Goal: Task Accomplishment & Management: Manage account settings

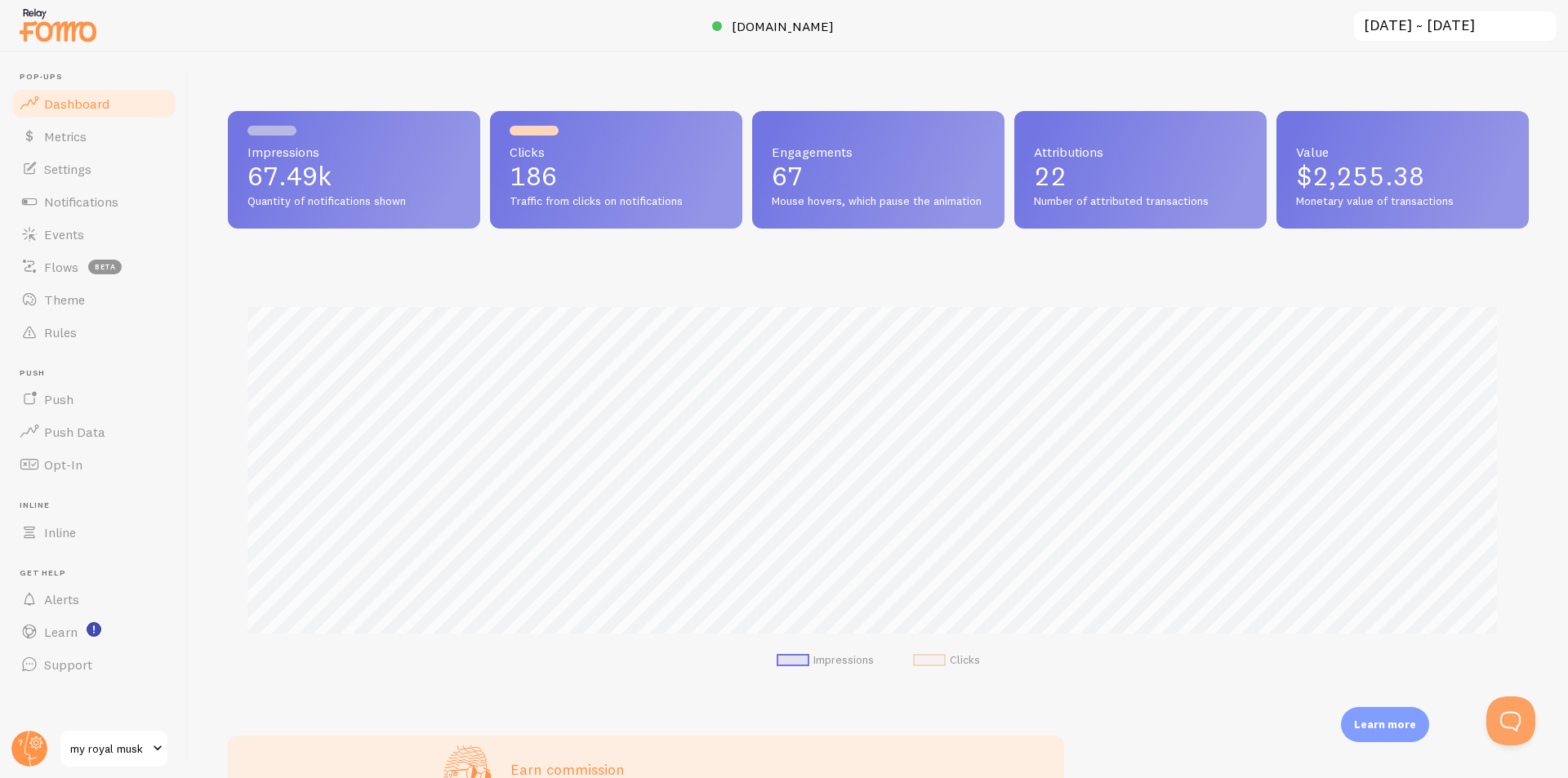
click at [83, 750] on span "my royal musk" at bounding box center [109, 749] width 77 height 20
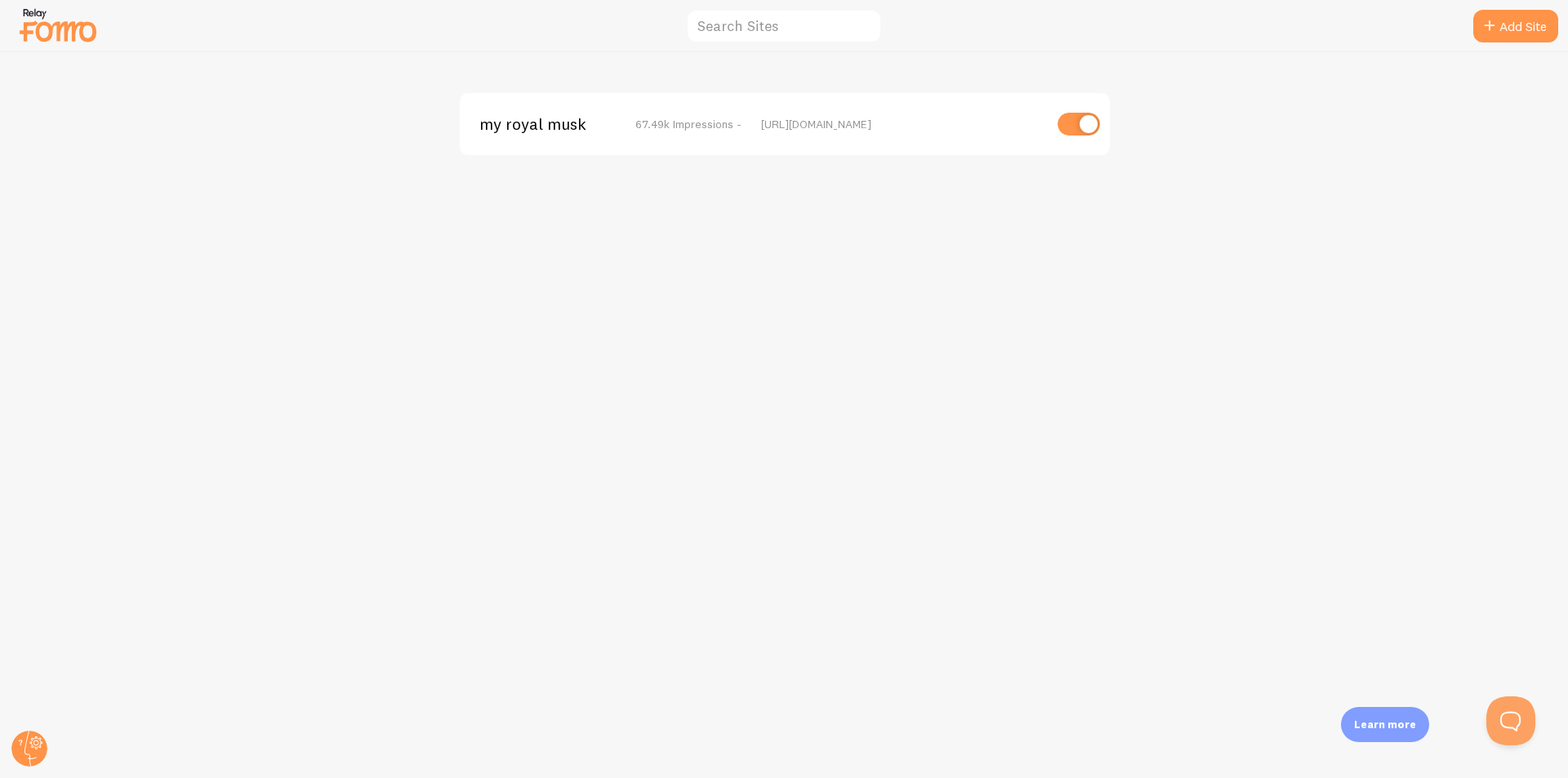
click at [535, 120] on span "my royal musk" at bounding box center [545, 124] width 132 height 15
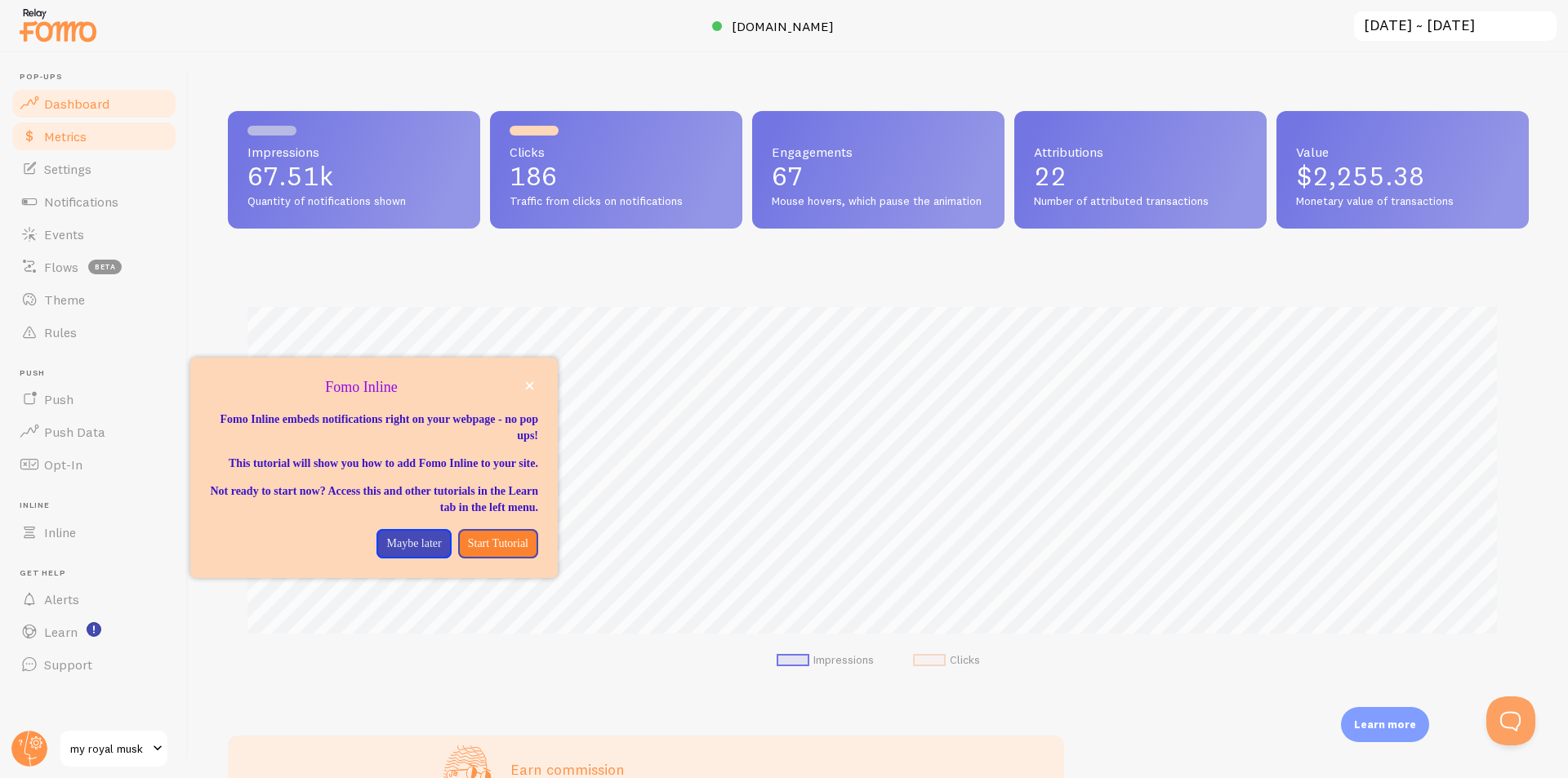
click at [67, 134] on span "Metrics" at bounding box center [65, 136] width 42 height 16
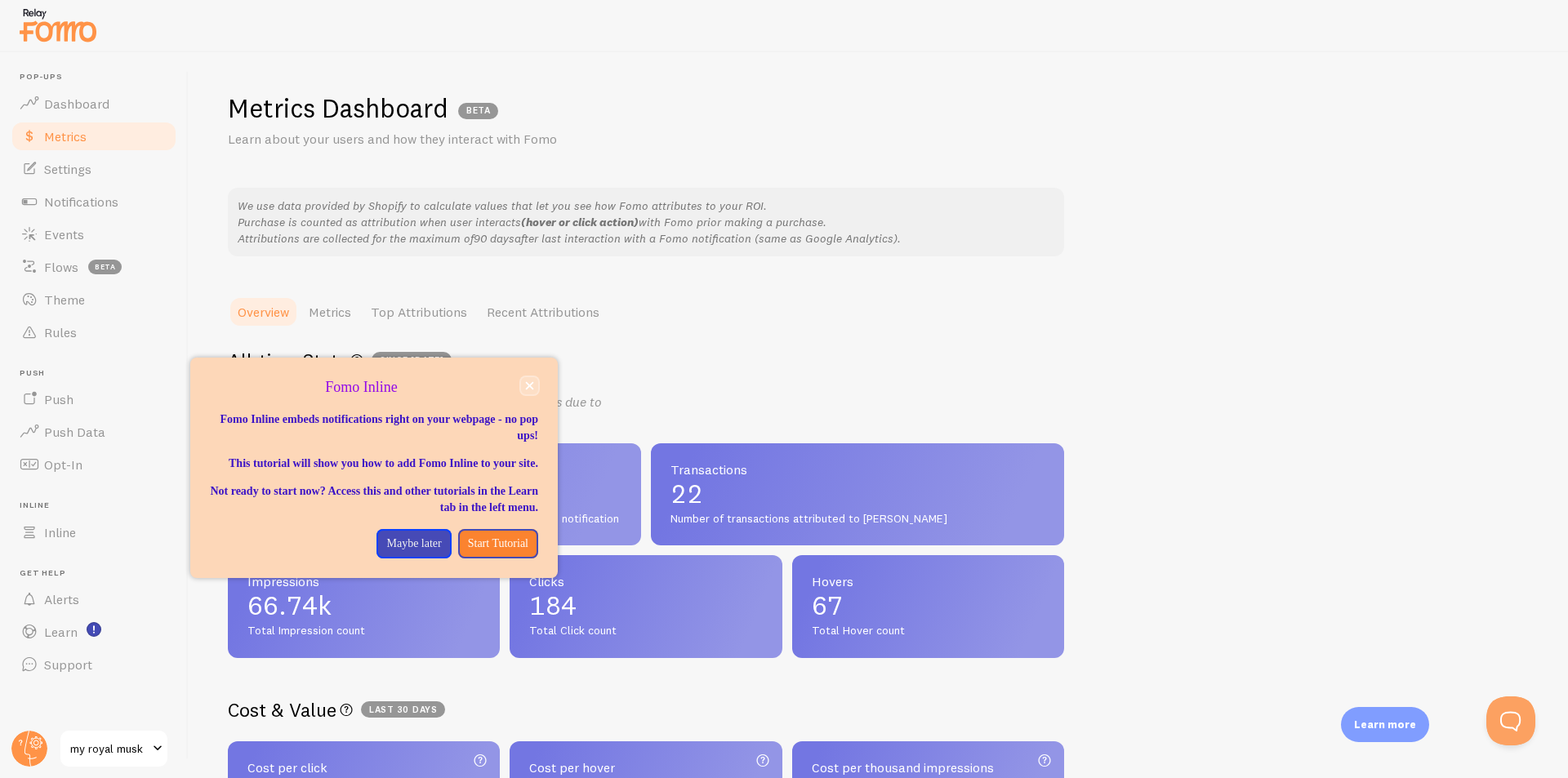
click at [531, 384] on icon "close," at bounding box center [529, 386] width 8 height 8
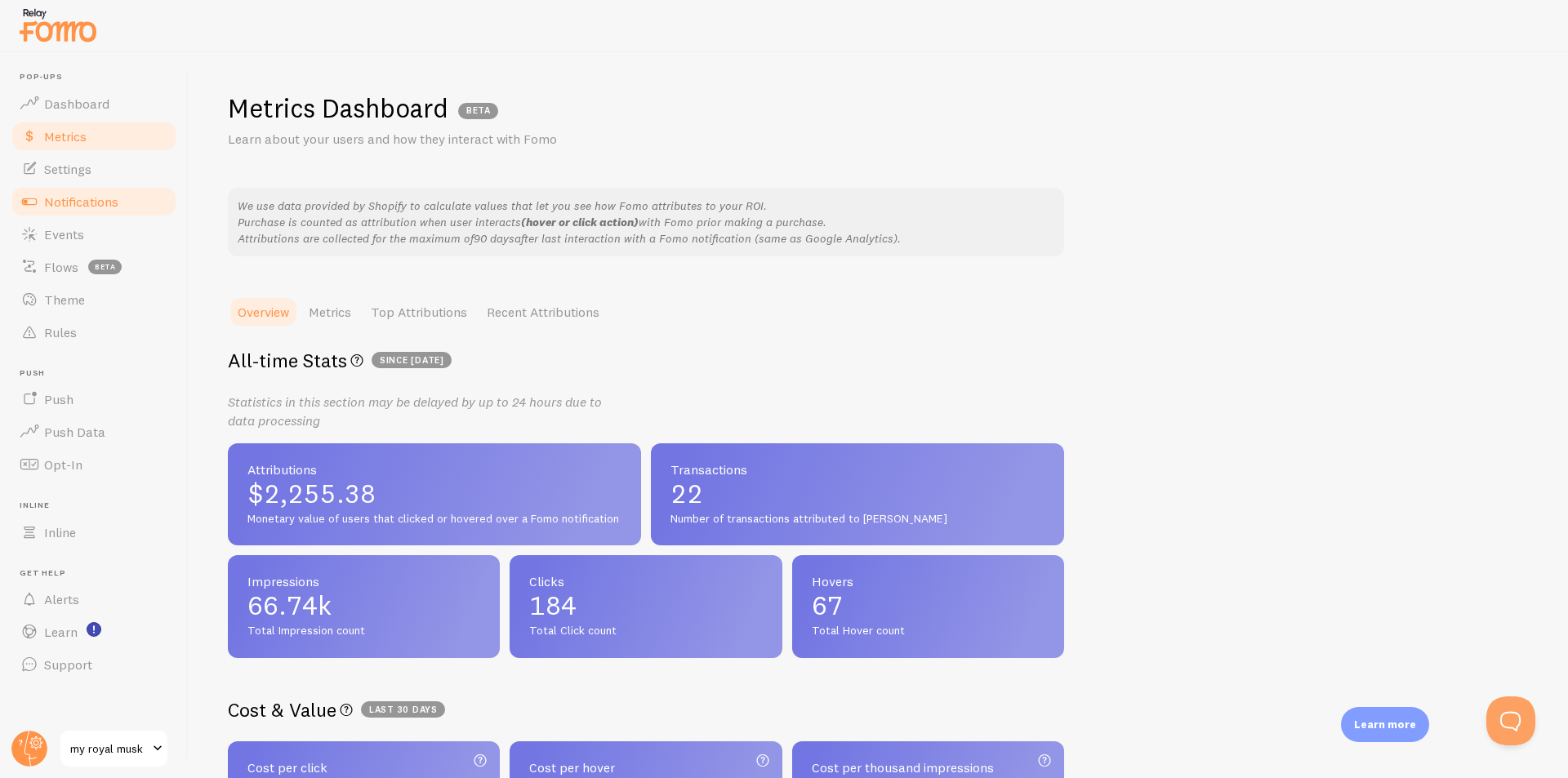
click at [120, 196] on link "Notifications" at bounding box center [93, 201] width 168 height 33
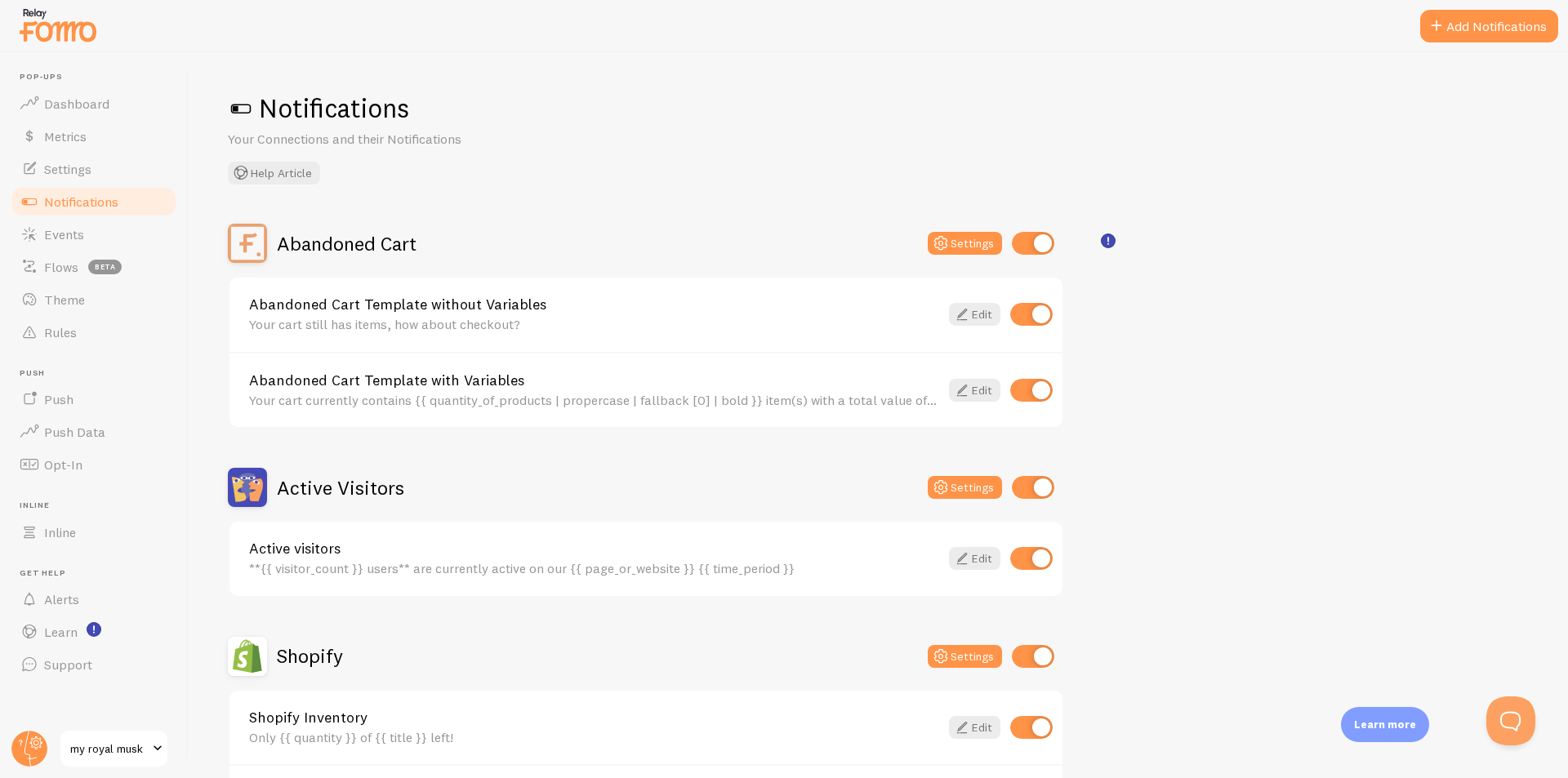
click at [478, 315] on div "Abandoned Cart Template without Variables Your cart still has items, how about …" at bounding box center [594, 314] width 690 height 35
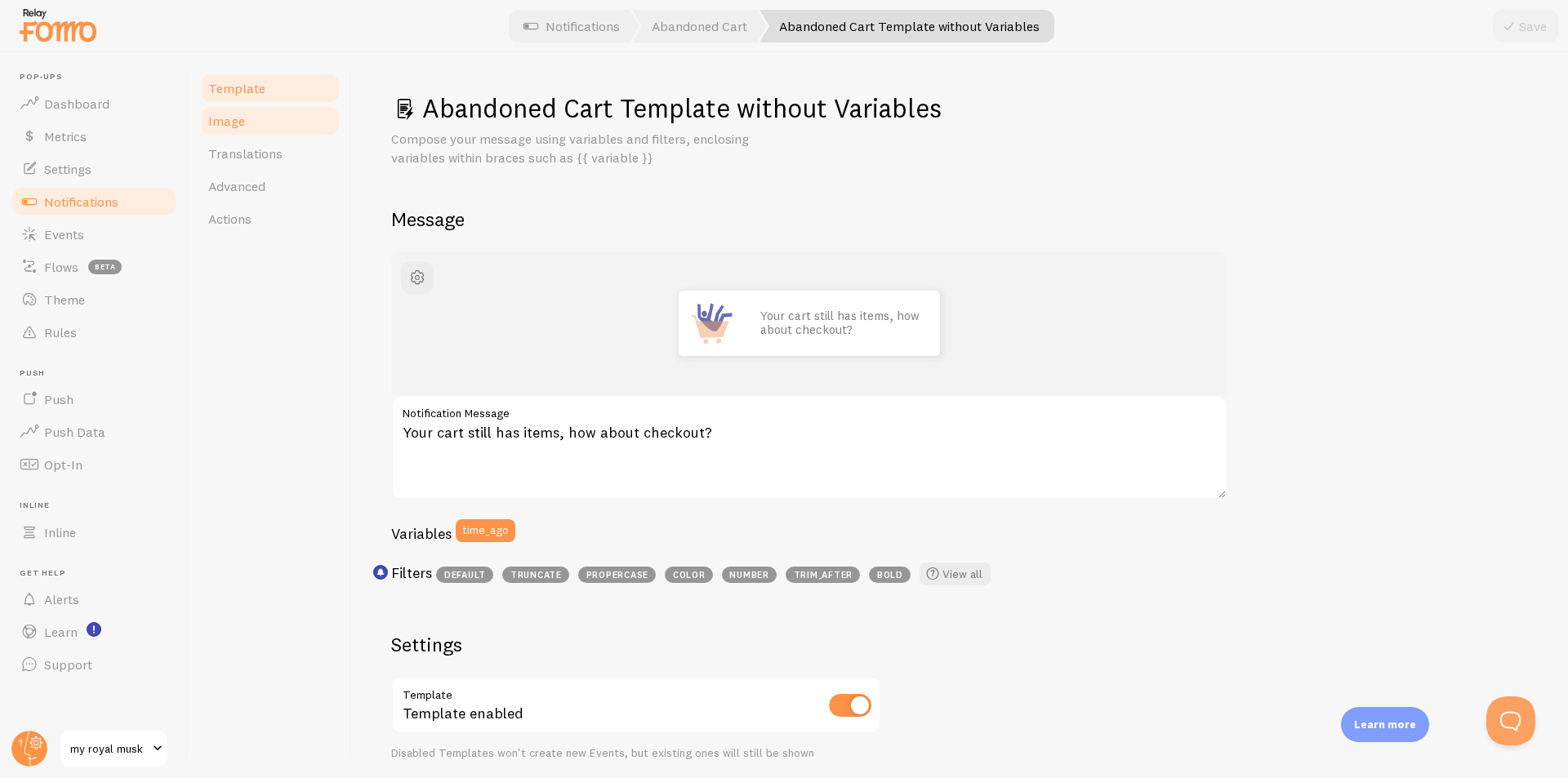
click at [248, 121] on link "Image" at bounding box center [270, 120] width 143 height 33
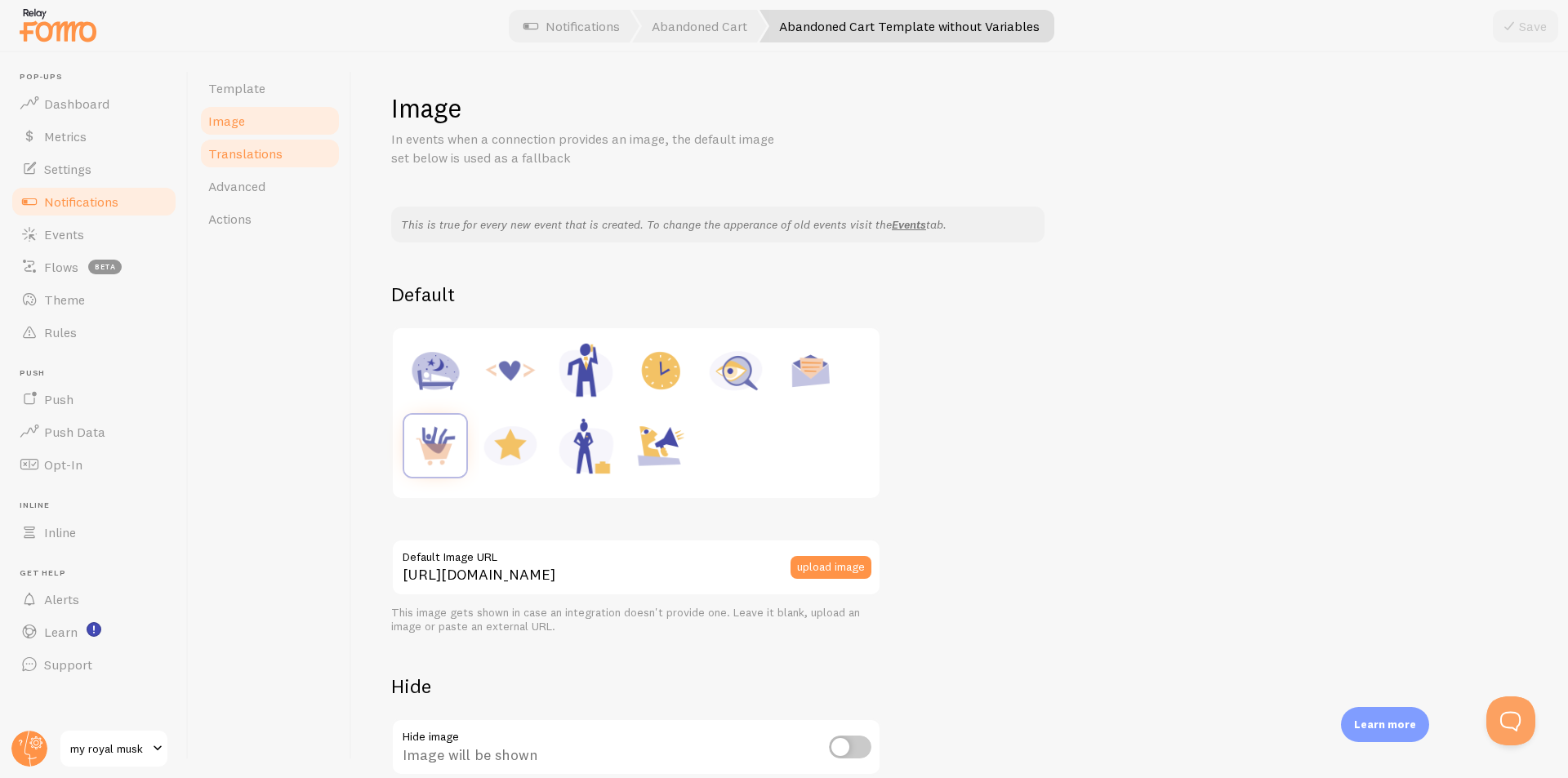
click at [248, 151] on span "Translations" at bounding box center [245, 153] width 74 height 16
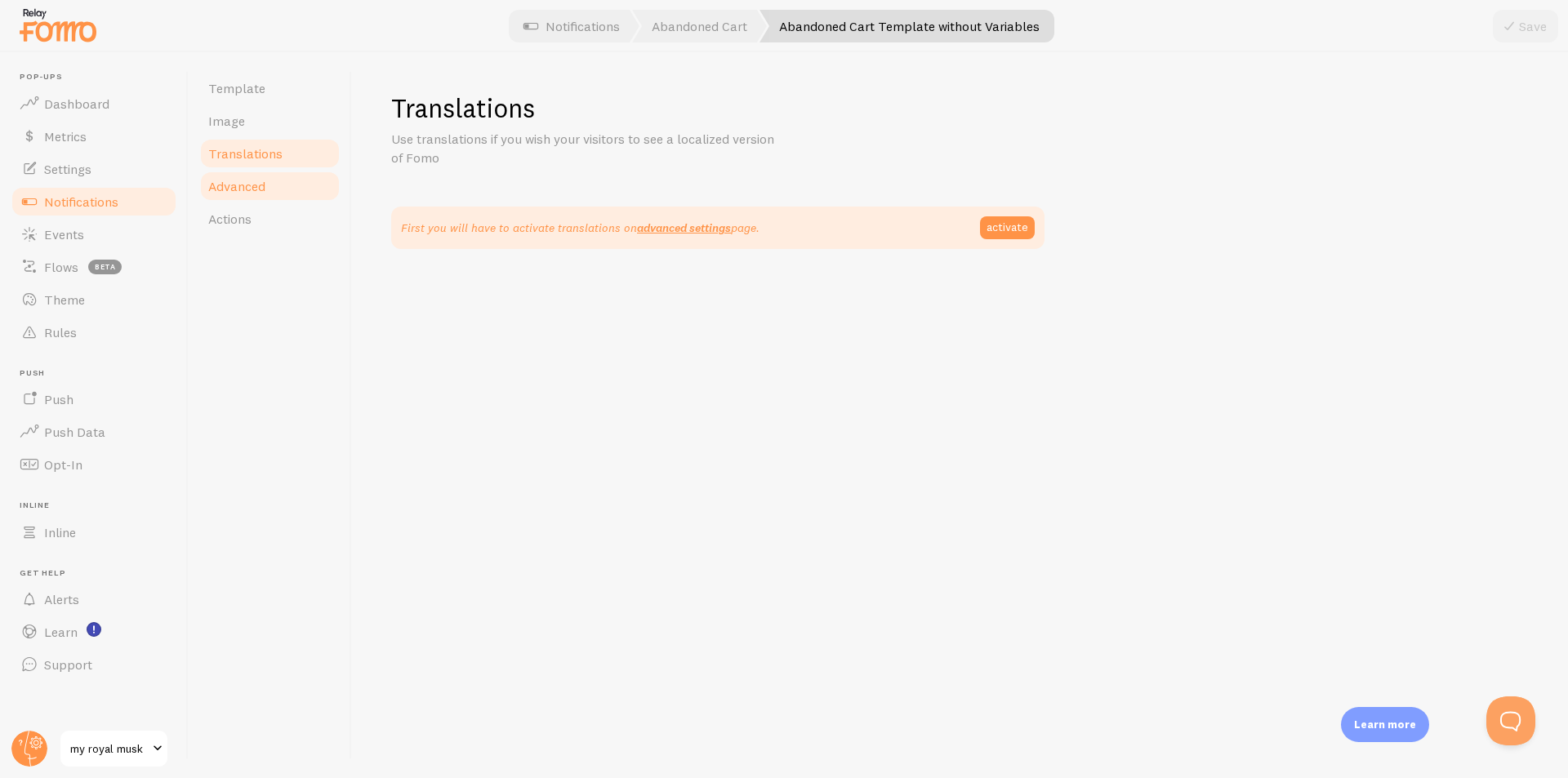
click at [250, 194] on span "Advanced" at bounding box center [237, 186] width 57 height 16
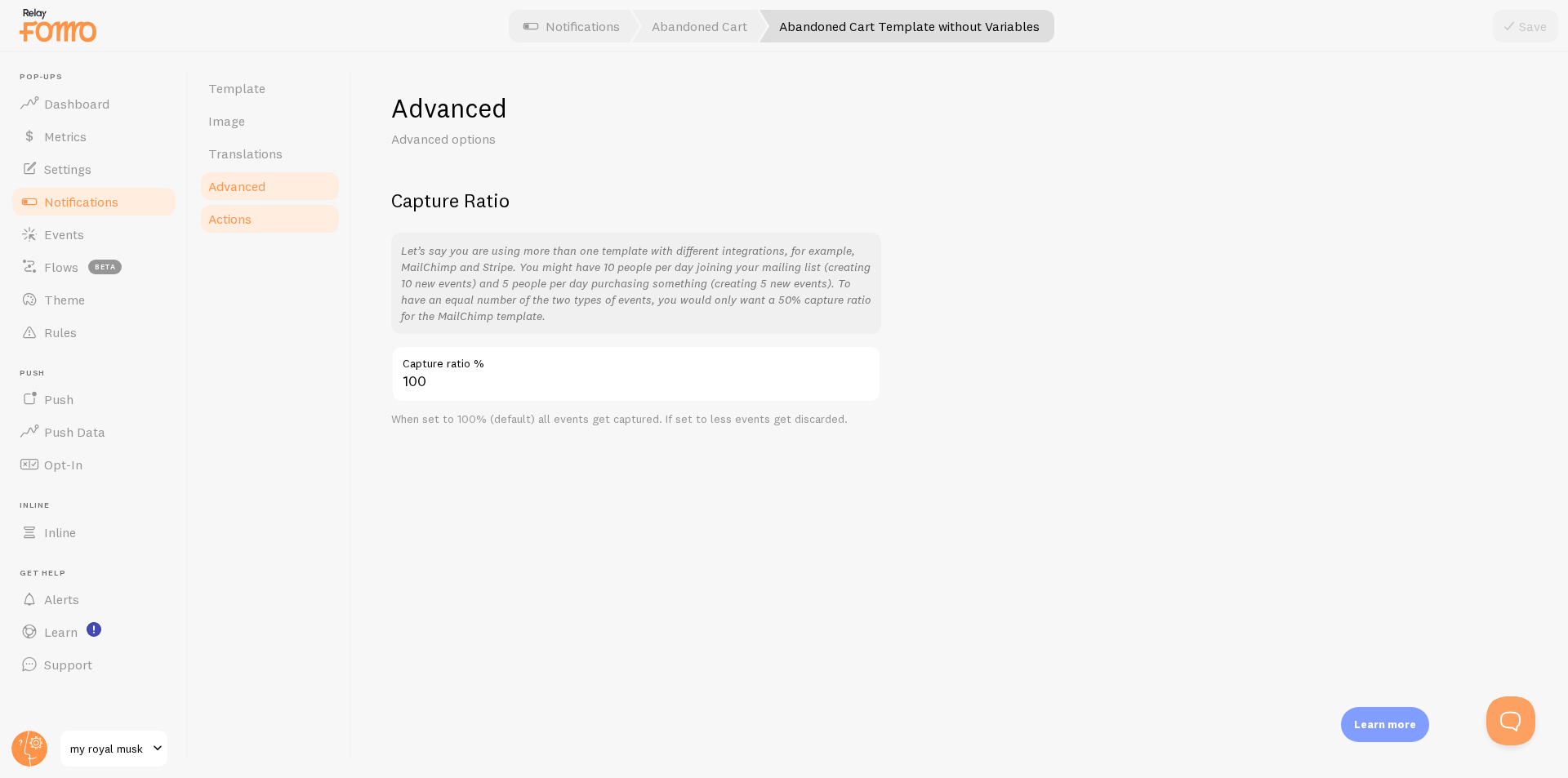
click at [249, 219] on span "Actions" at bounding box center [230, 219] width 43 height 16
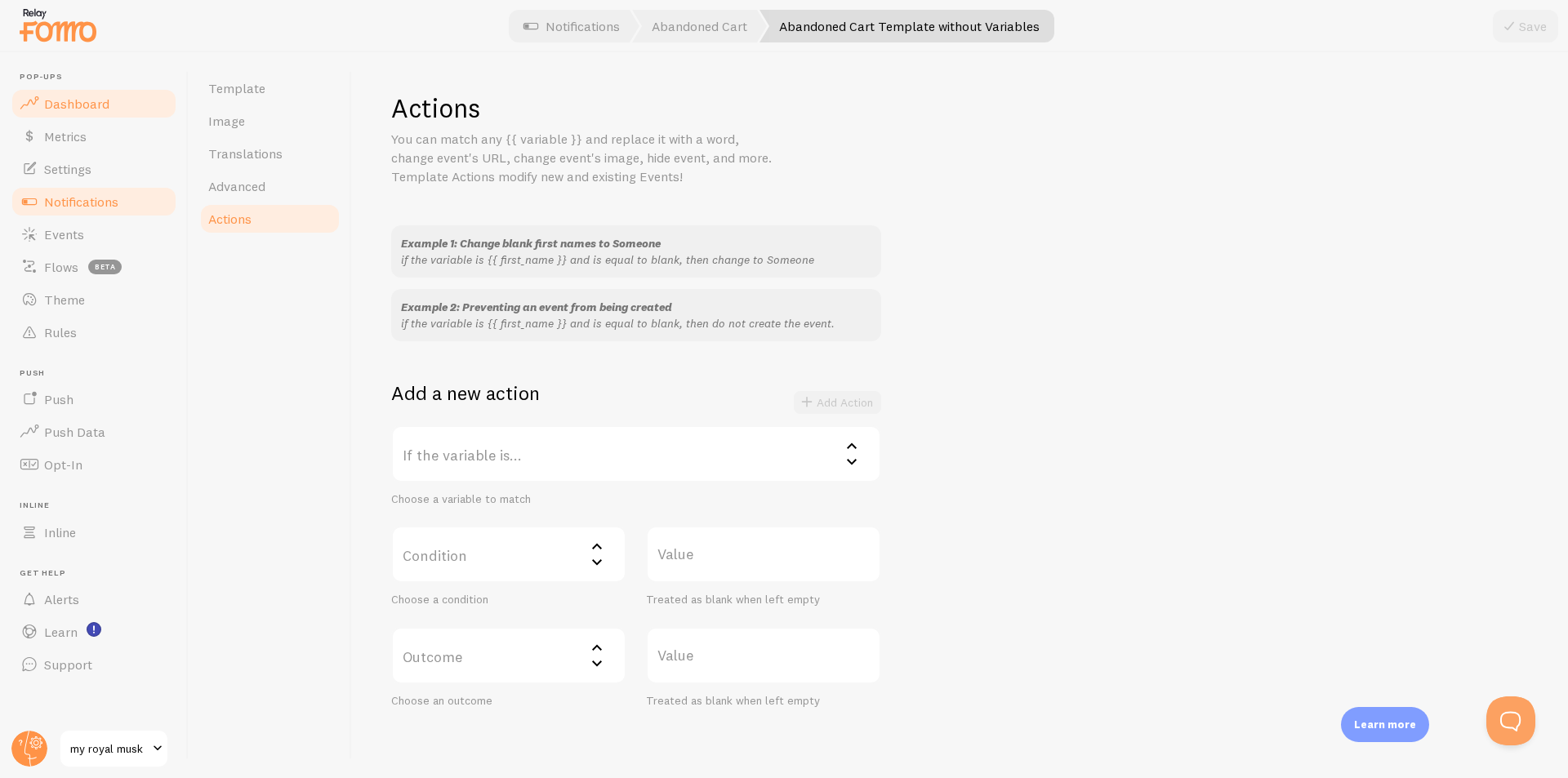
click at [52, 105] on span "Dashboard" at bounding box center [77, 103] width 65 height 16
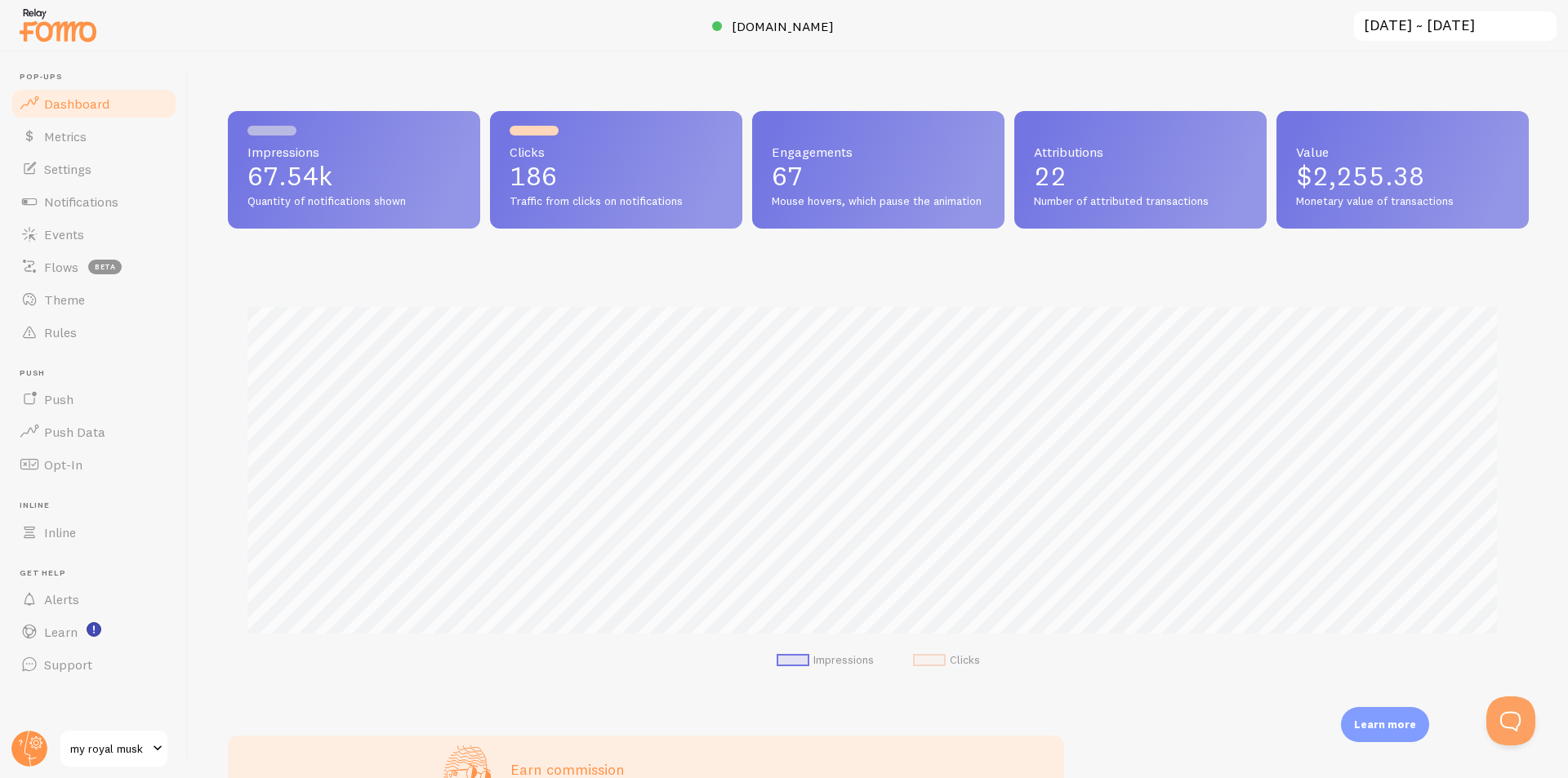
scroll to position [429, 1288]
click at [48, 38] on img at bounding box center [58, 25] width 82 height 41
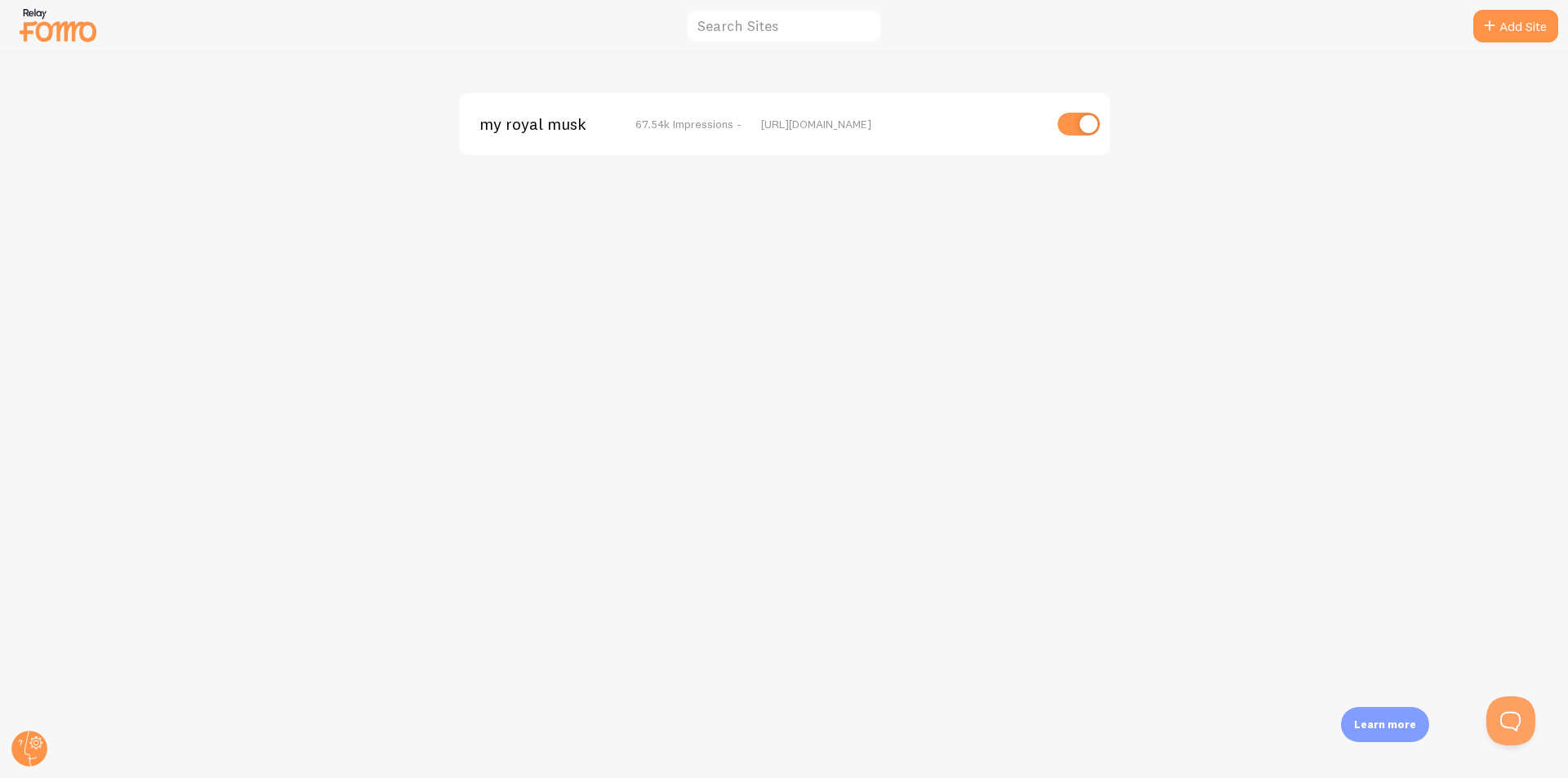
click at [57, 35] on img at bounding box center [58, 25] width 82 height 41
